Goal: Transaction & Acquisition: Download file/media

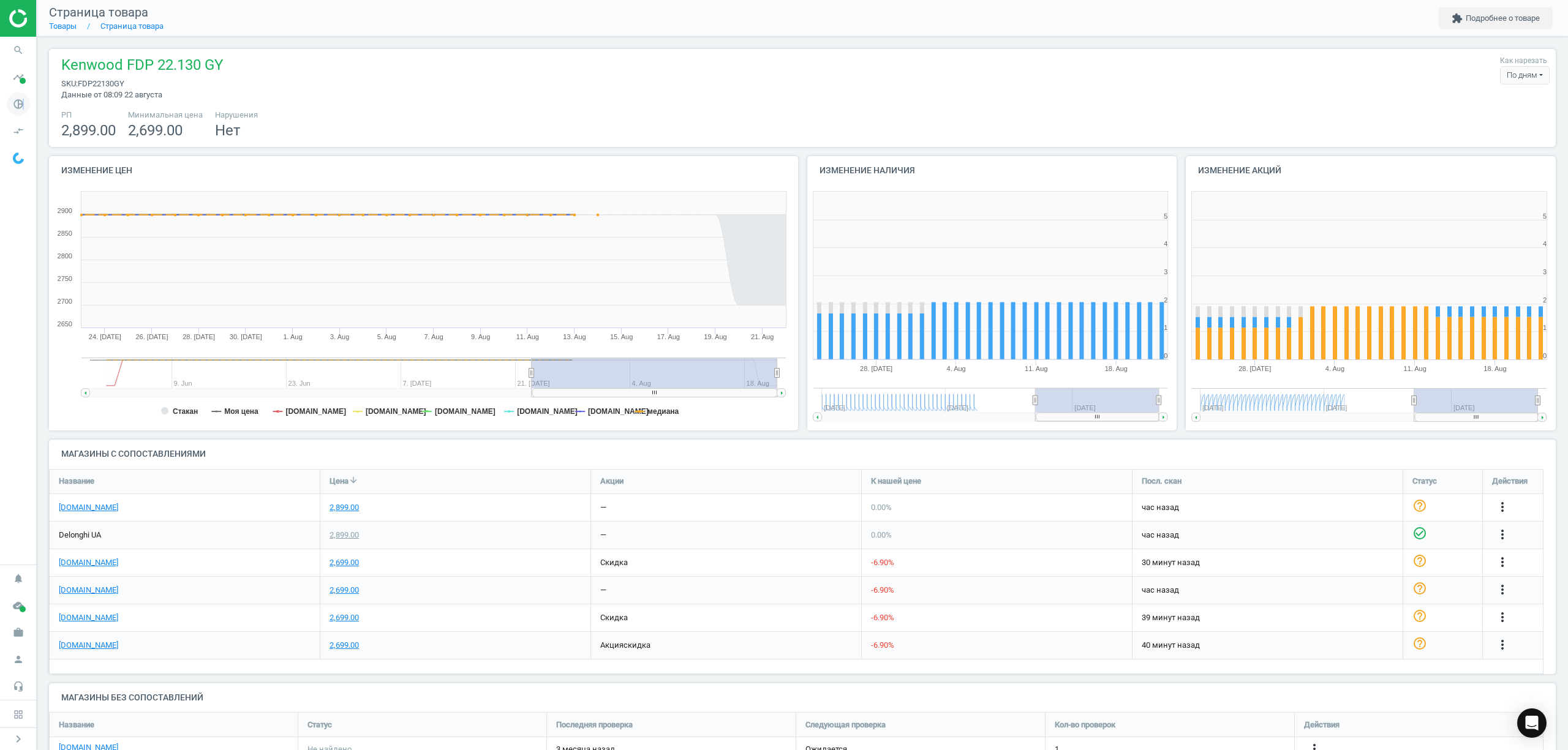
click at [22, 103] on icon "pie_chart_outlined" at bounding box center [18, 104] width 24 height 24
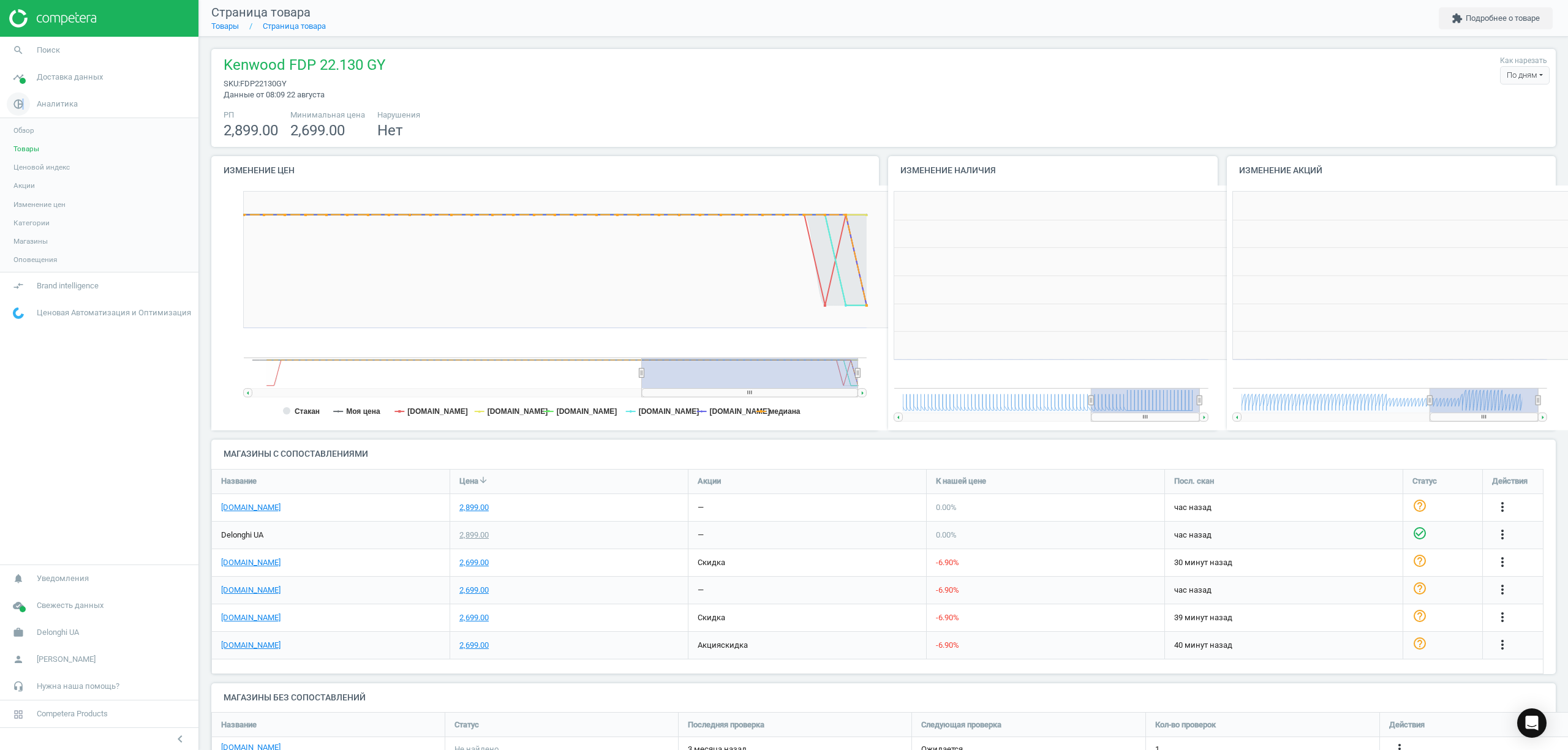
scroll to position [6, 6]
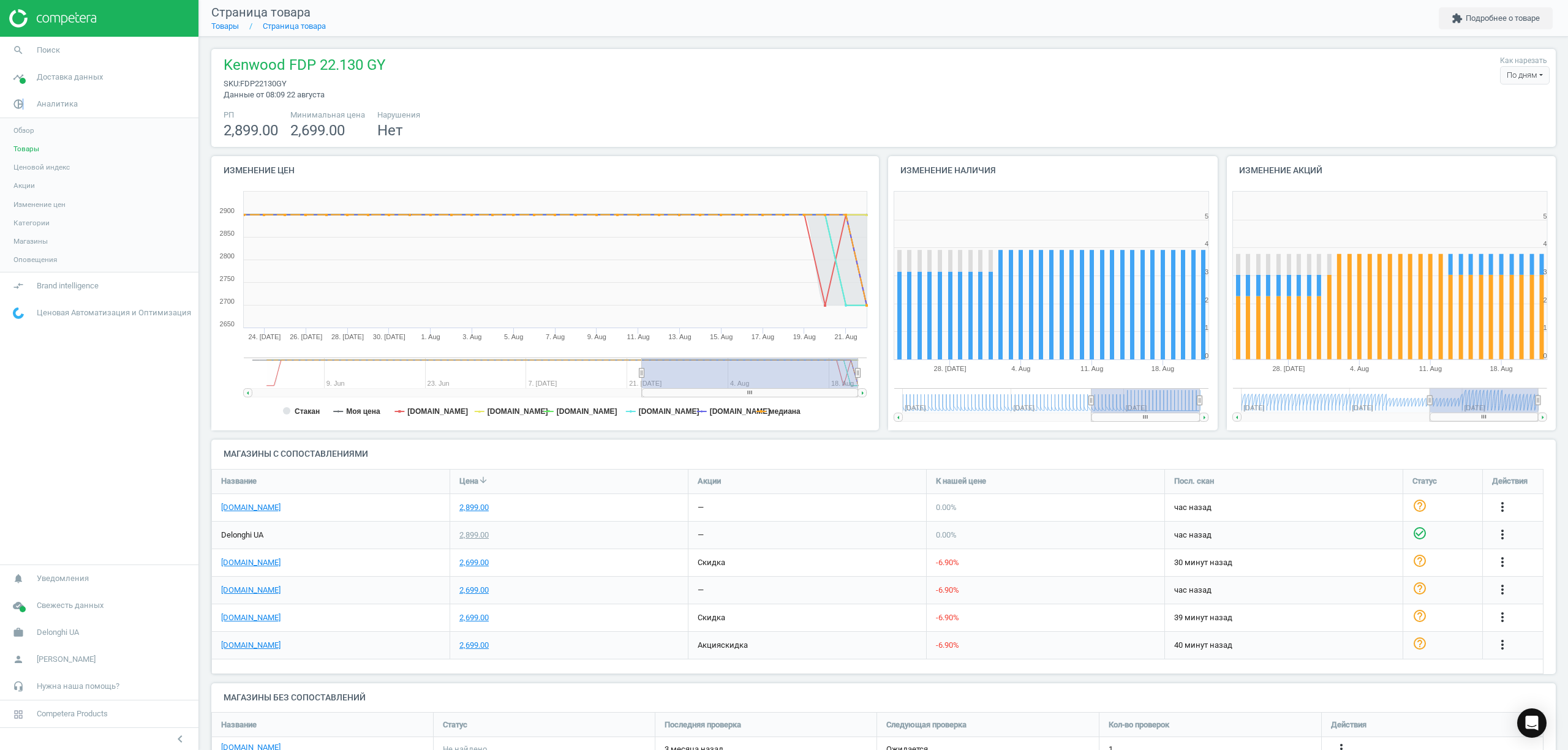
click at [28, 146] on span "Товары" at bounding box center [26, 149] width 26 height 9
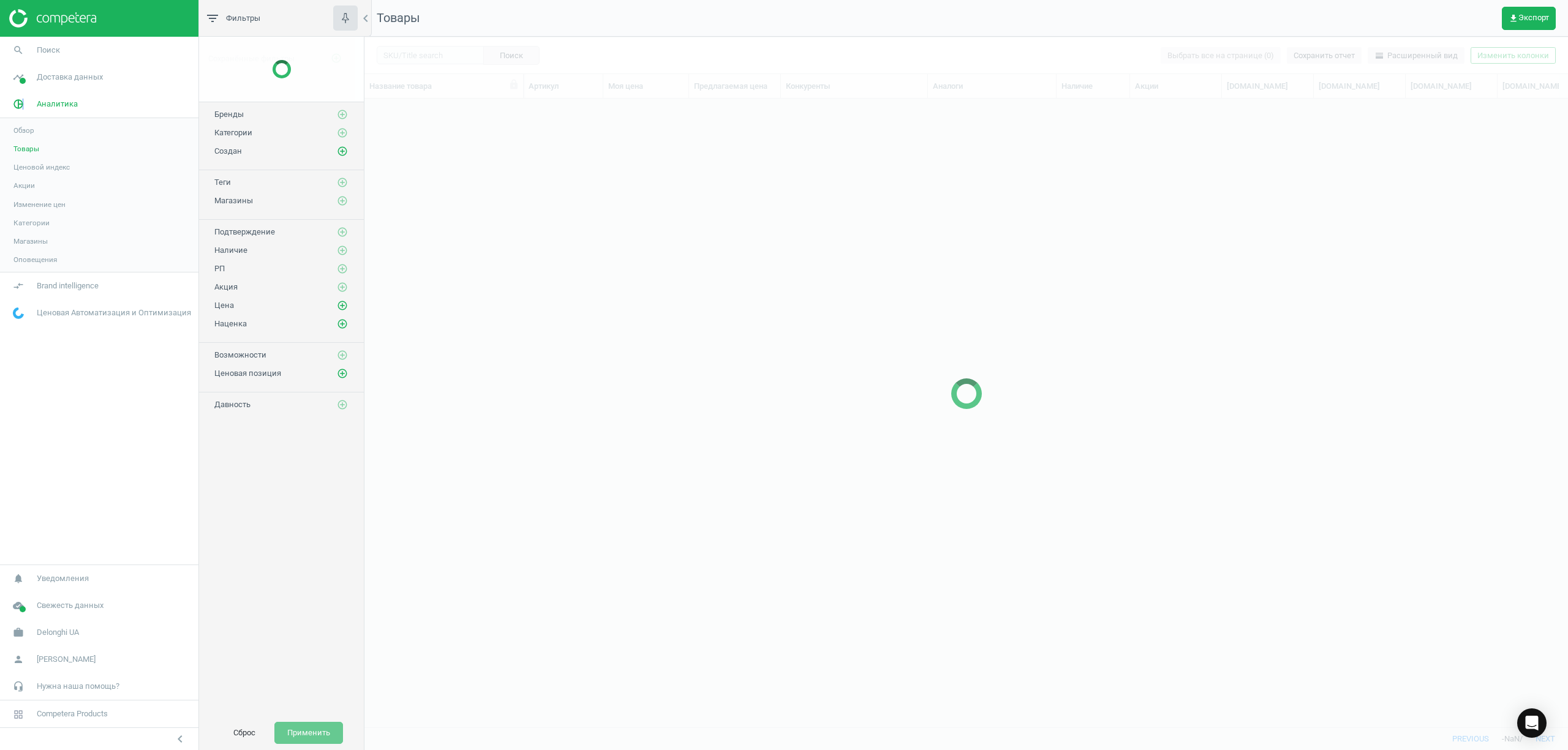
scroll to position [603, 1191]
click at [1535, 25] on button "get_app Экспорт" at bounding box center [1528, 18] width 54 height 24
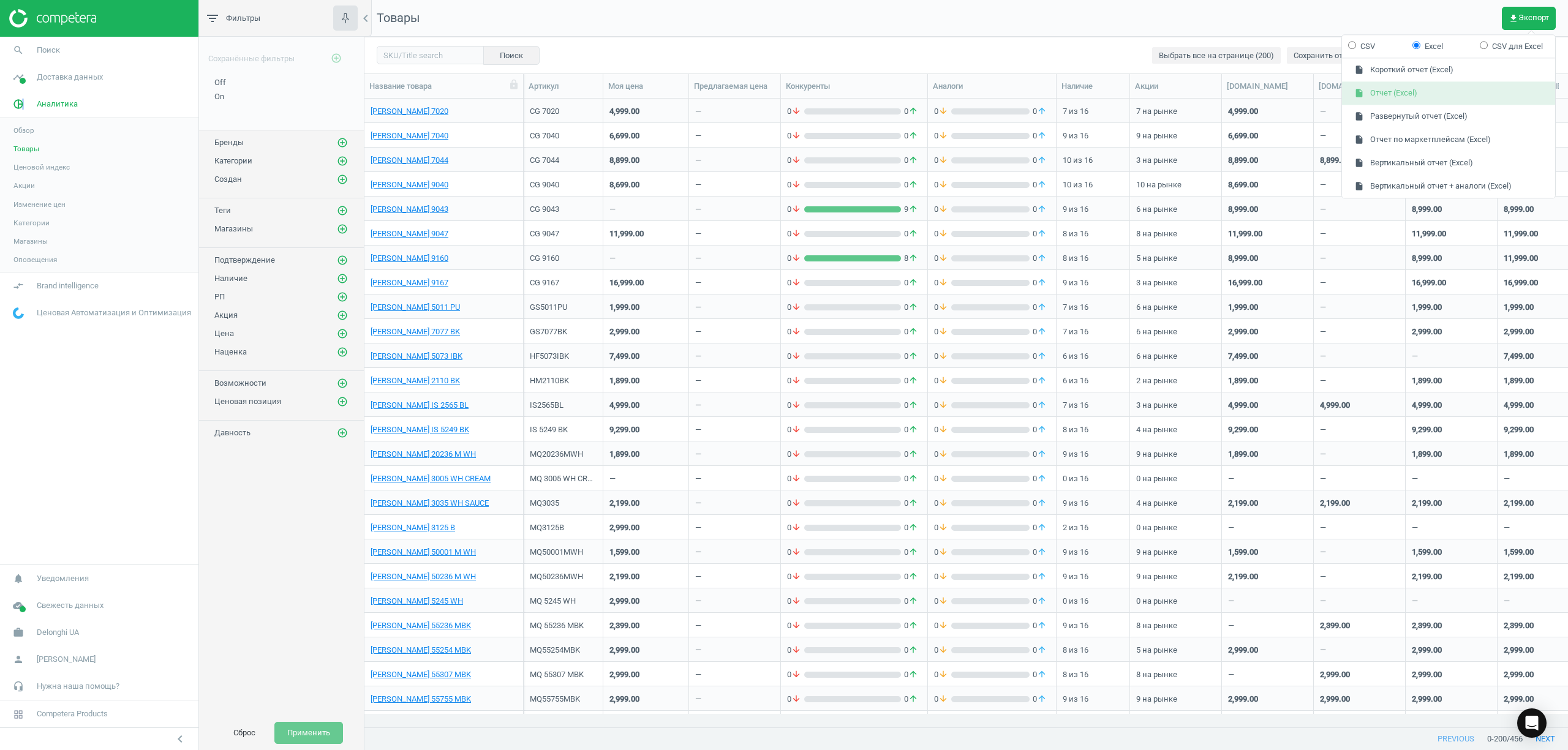
click at [1417, 89] on button "insert_drive_file Отчет (Excel)" at bounding box center [1448, 94] width 213 height 24
